Goal: Task Accomplishment & Management: Use online tool/utility

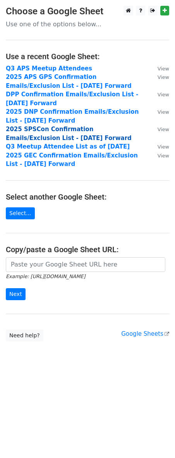
click at [41, 131] on strong "2025 SPSCon Confirmation Emails/Exclusion List - 6.13.25 Forward" at bounding box center [69, 134] width 126 height 16
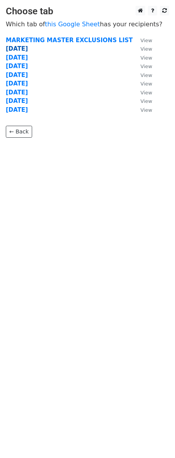
click at [20, 48] on strong "[DATE]" at bounding box center [17, 48] width 22 height 7
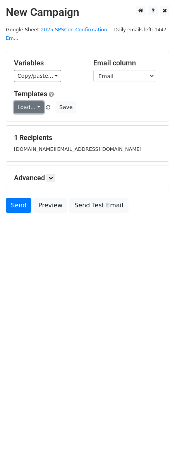
click at [38, 106] on link "Load..." at bounding box center [29, 107] width 30 height 12
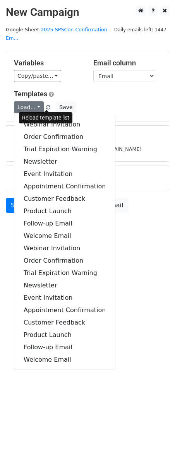
click at [46, 105] on span at bounding box center [48, 107] width 4 height 5
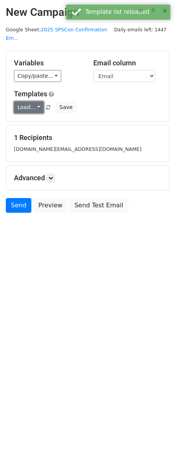
click at [30, 106] on link "Load..." at bounding box center [29, 107] width 30 height 12
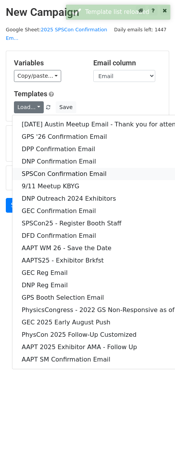
click at [39, 173] on link "SPSCon Confirmation Email" at bounding box center [120, 174] width 217 height 12
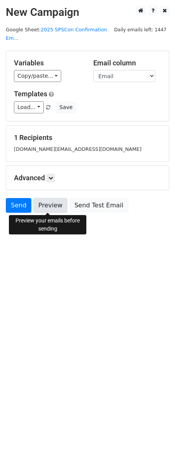
click at [45, 204] on link "Preview" at bounding box center [50, 205] width 34 height 15
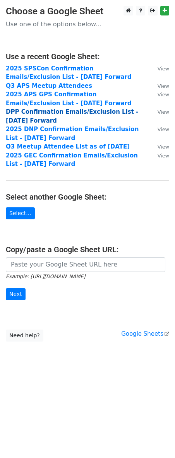
click at [34, 113] on strong "DPP Confirmation Emails/Exclusion List - 6.30.25 Forward" at bounding box center [72, 116] width 132 height 16
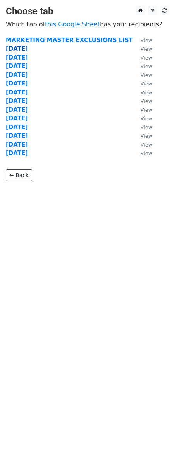
click at [22, 50] on strong "[DATE]" at bounding box center [17, 48] width 22 height 7
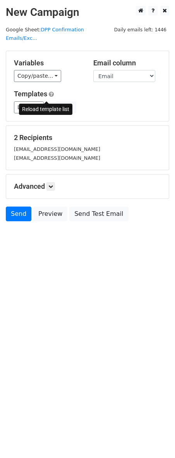
click at [46, 105] on span at bounding box center [48, 107] width 4 height 5
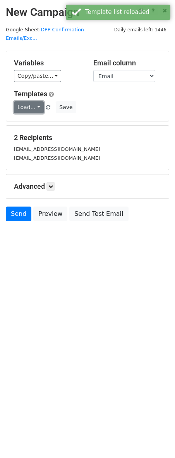
click at [35, 101] on link "Load..." at bounding box center [29, 107] width 30 height 12
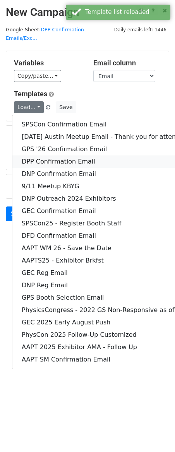
click at [46, 155] on link "DPP Confirmation Email" at bounding box center [120, 161] width 217 height 12
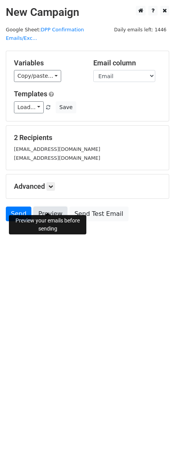
click at [46, 206] on link "Preview" at bounding box center [50, 213] width 34 height 15
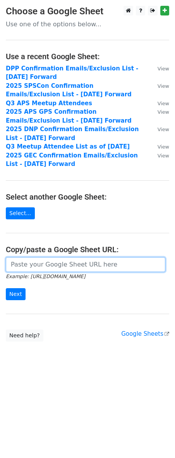
click at [49, 263] on input "url" at bounding box center [85, 264] width 159 height 15
paste input "https://docs.google.com/spreadsheets/d/11DTM_jGahyox7n5_6yakYE_m3n3yjdRhGbb-D0b…"
type input "https://docs.google.com/spreadsheets/d/11DTM_jGahyox7n5_6yakYE_m3n3yjdRhGbb-D0b…"
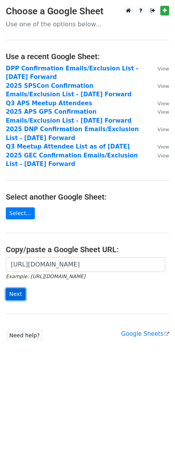
click at [14, 294] on input "Next" at bounding box center [16, 294] width 20 height 12
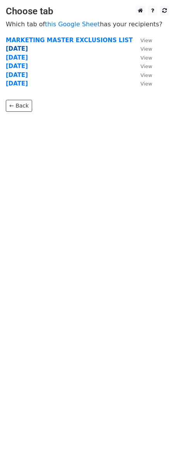
click at [17, 49] on strong "[DATE]" at bounding box center [17, 48] width 22 height 7
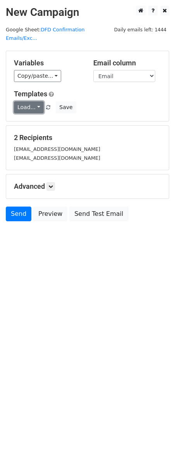
click at [38, 101] on link "Load..." at bounding box center [29, 107] width 30 height 12
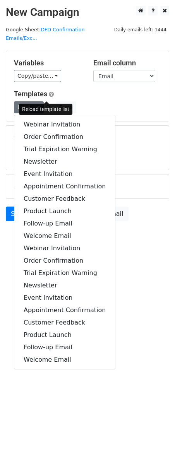
click at [48, 104] on link at bounding box center [48, 107] width 7 height 6
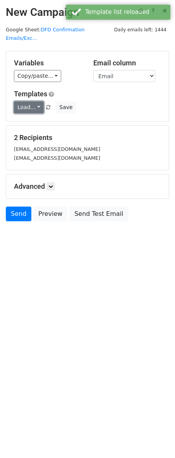
click at [32, 101] on link "Load..." at bounding box center [29, 107] width 30 height 12
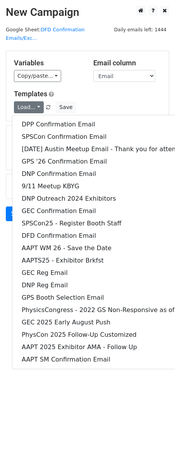
click at [141, 90] on h5 "Templates" at bounding box center [87, 94] width 147 height 9
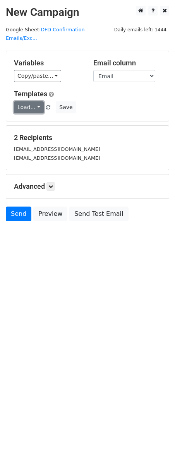
click at [38, 101] on link "Load..." at bounding box center [29, 107] width 30 height 12
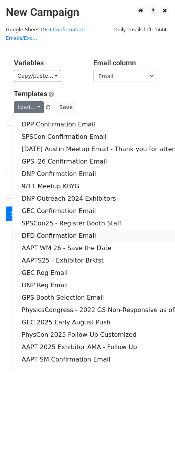
click at [40, 230] on link "DFD Confirmation Email" at bounding box center [120, 236] width 217 height 12
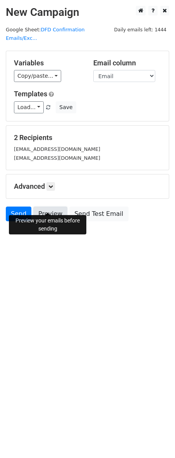
click at [46, 208] on link "Preview" at bounding box center [50, 213] width 34 height 15
